Goal: Task Accomplishment & Management: Manage account settings

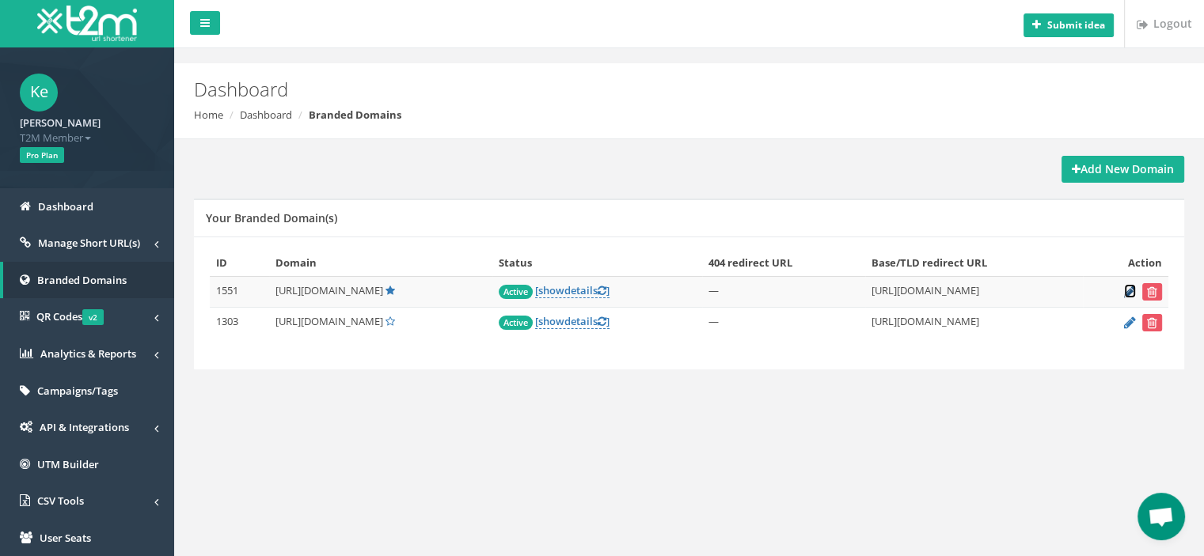
click at [1129, 291] on icon at bounding box center [1130, 292] width 12 height 10
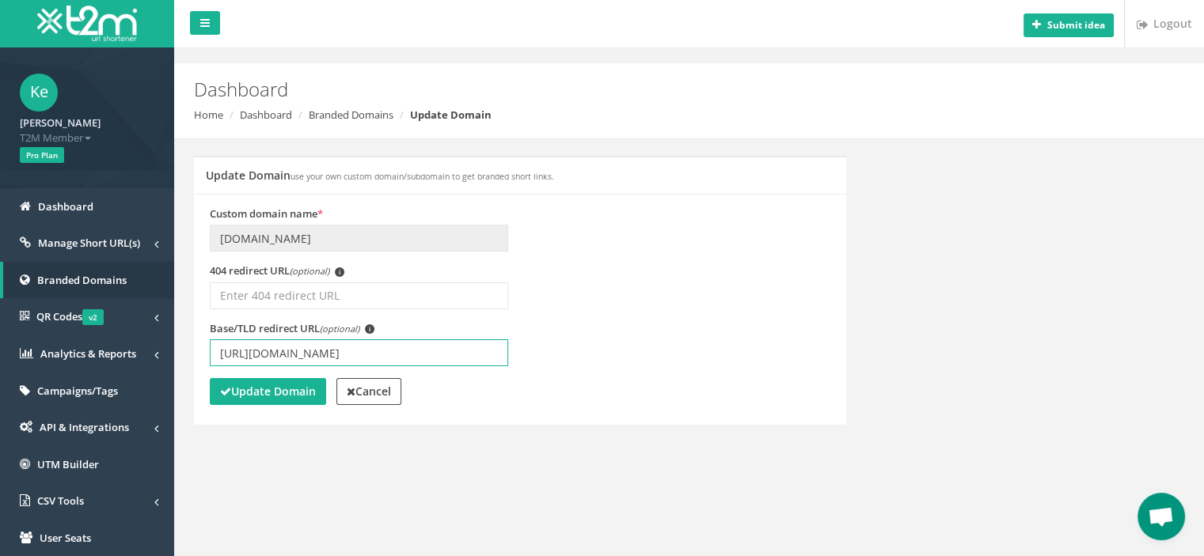
click at [358, 355] on input "[URL][DOMAIN_NAME]" at bounding box center [359, 353] width 298 height 27
type input "https://www.betmarino855.com/tr/"
click at [294, 396] on strong "Update Domain" at bounding box center [268, 391] width 96 height 15
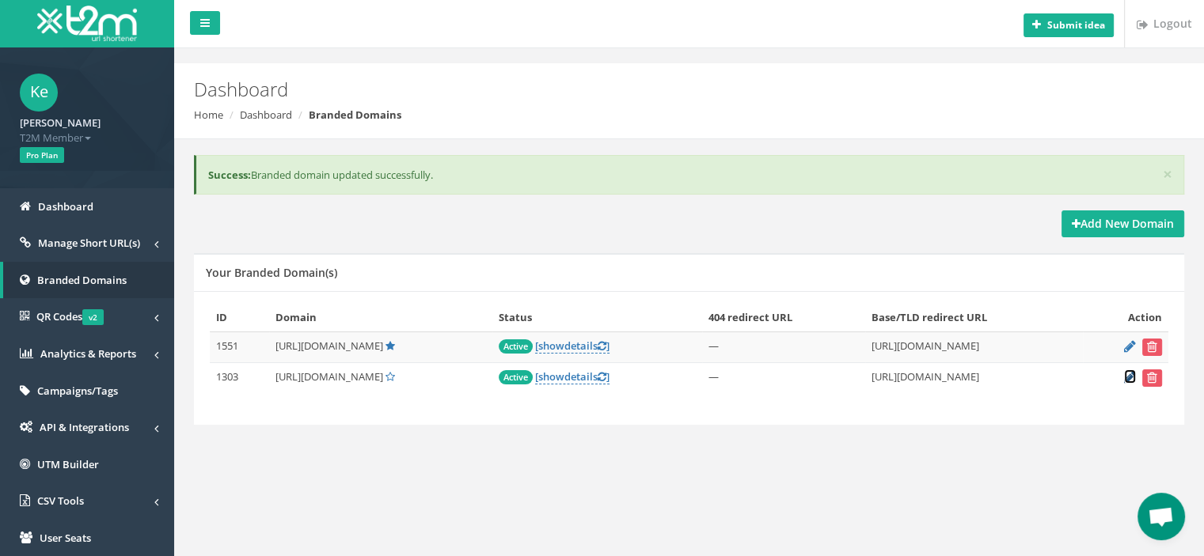
click at [1131, 377] on icon at bounding box center [1130, 377] width 12 height 10
